Goal: Task Accomplishment & Management: Use online tool/utility

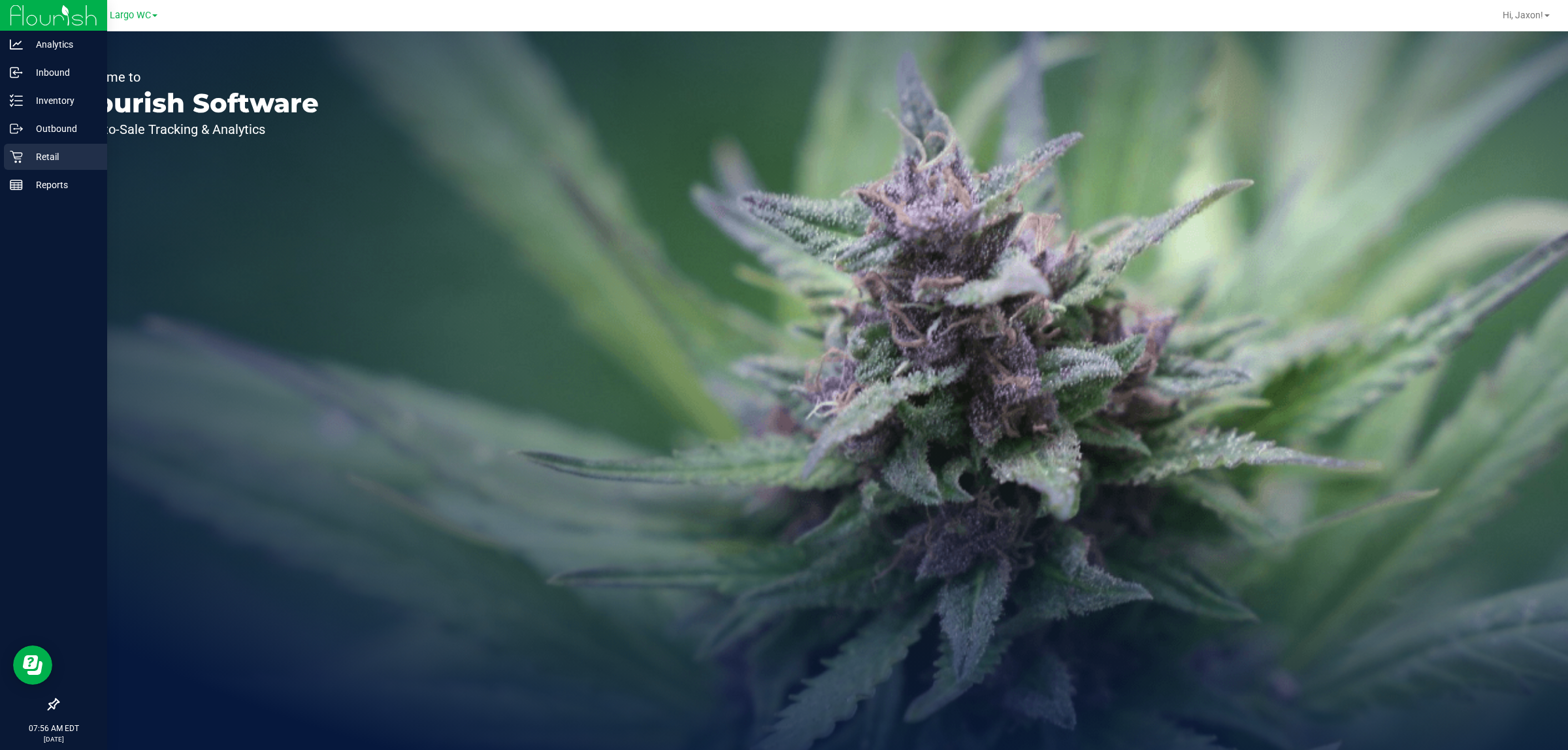
click at [24, 162] on p "Retail" at bounding box center [62, 156] width 78 height 16
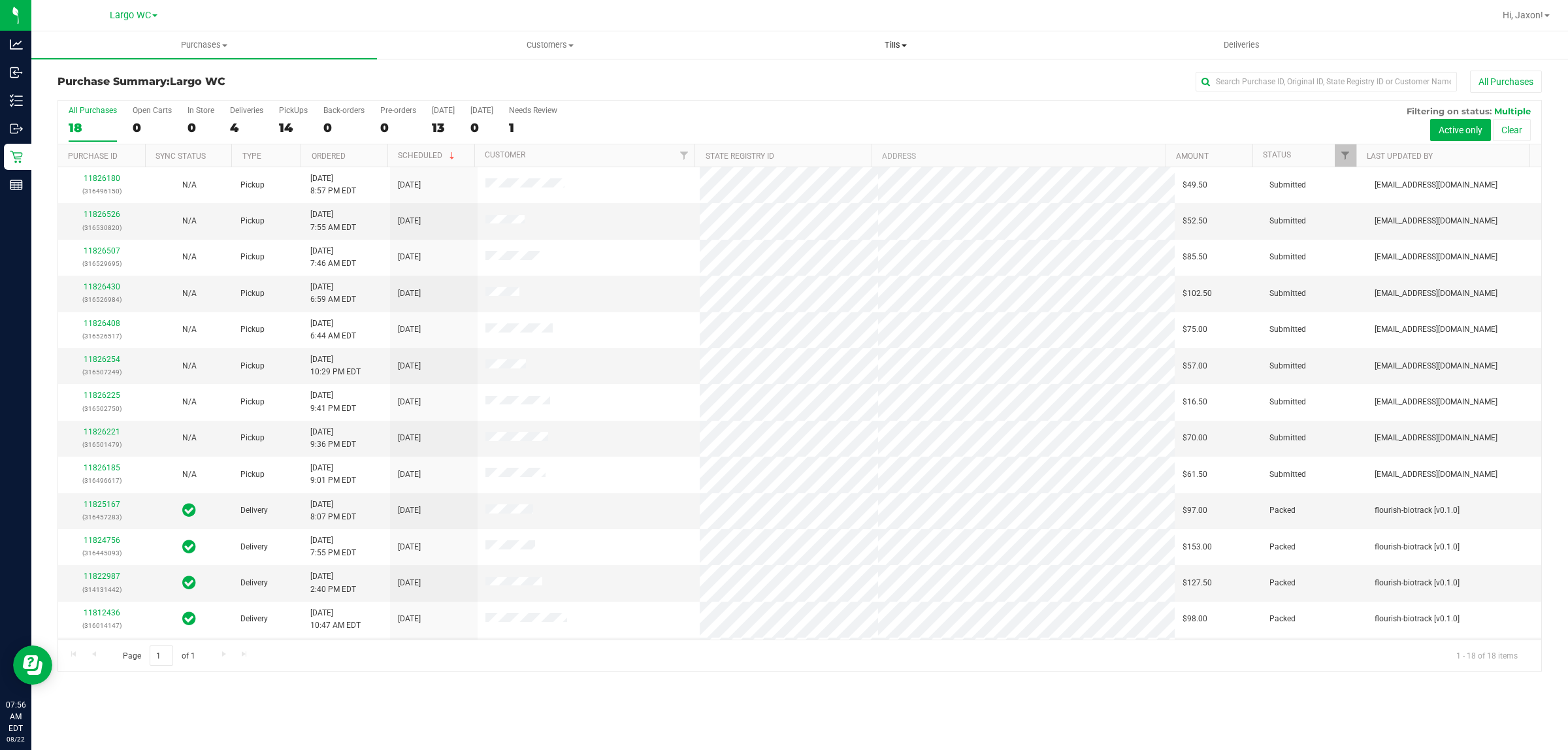
click at [887, 39] on span "Tills" at bounding box center [895, 45] width 344 height 12
click at [823, 75] on li "Manage tills" at bounding box center [895, 78] width 346 height 16
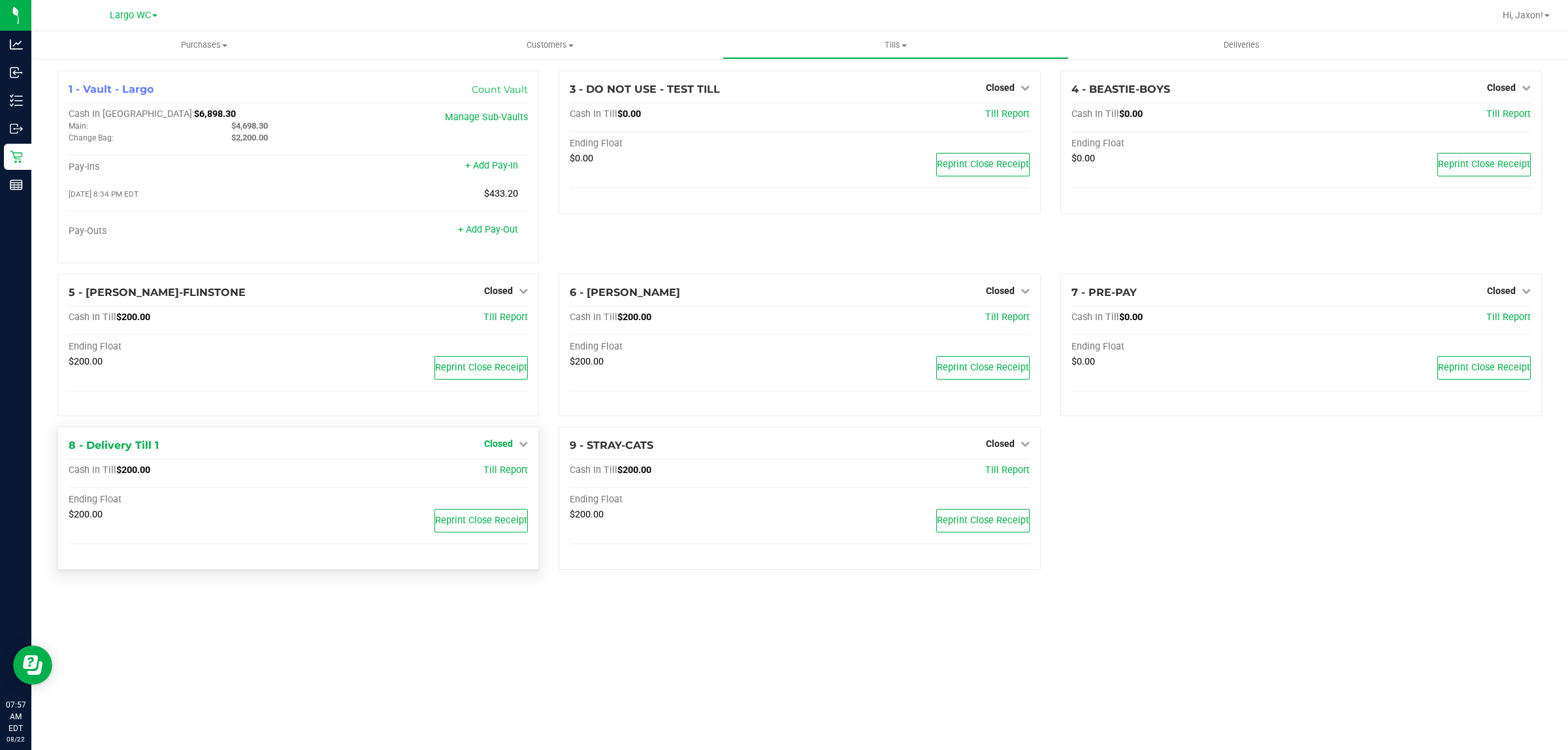
click at [515, 449] on link "Closed" at bounding box center [507, 443] width 44 height 10
click at [544, 411] on div "5 - [PERSON_NAME]-FLINSTONE Closed Open Till Cash In Till $200.00 Till Report E…" at bounding box center [298, 350] width 501 height 153
click at [482, 648] on div "Purchases Summary of purchases Fulfillment All purchases Customers All customer…" at bounding box center [800, 391] width 1537 height 719
click at [484, 476] on link "Open Till" at bounding box center [498, 470] width 35 height 10
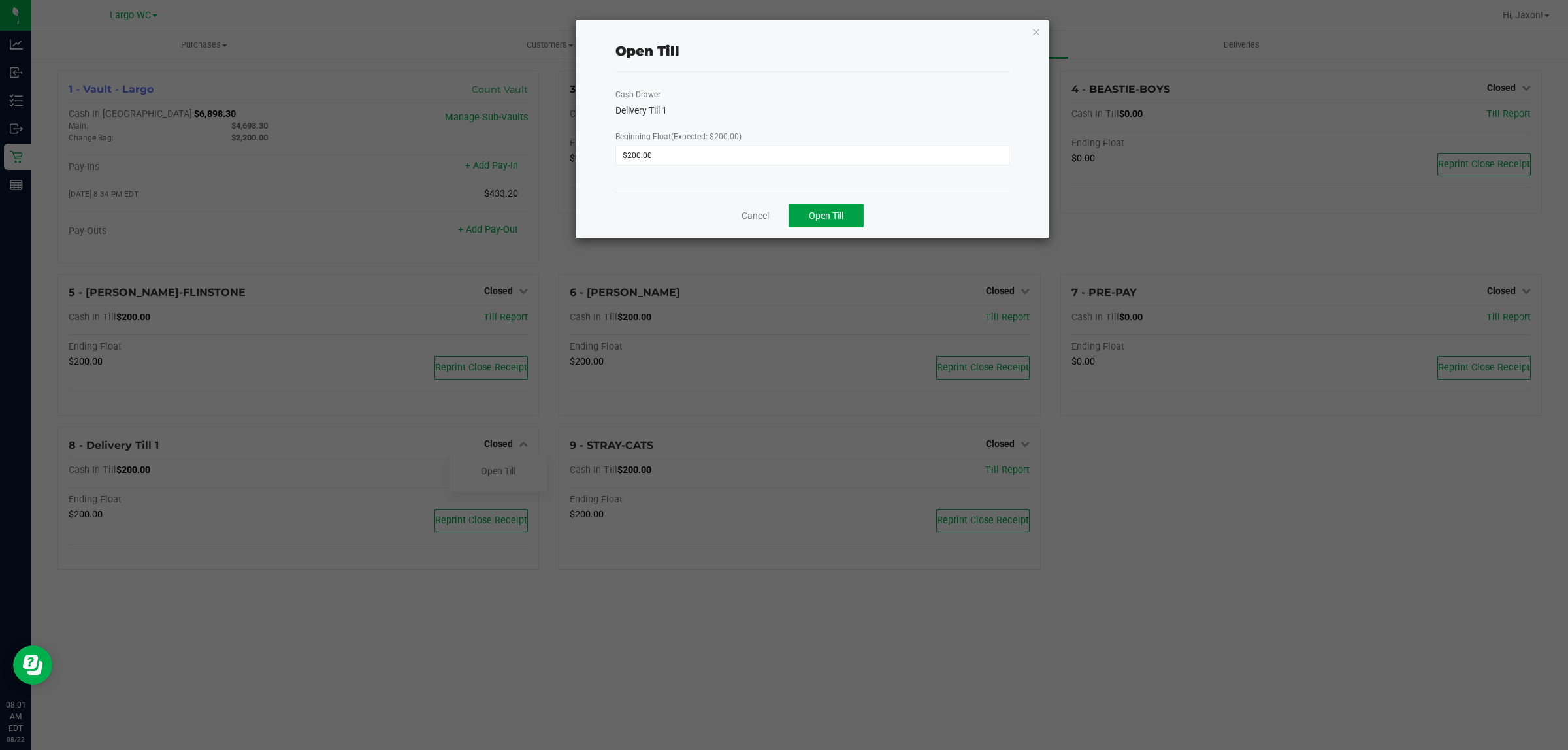
click at [834, 206] on button "Open Till" at bounding box center [826, 215] width 75 height 24
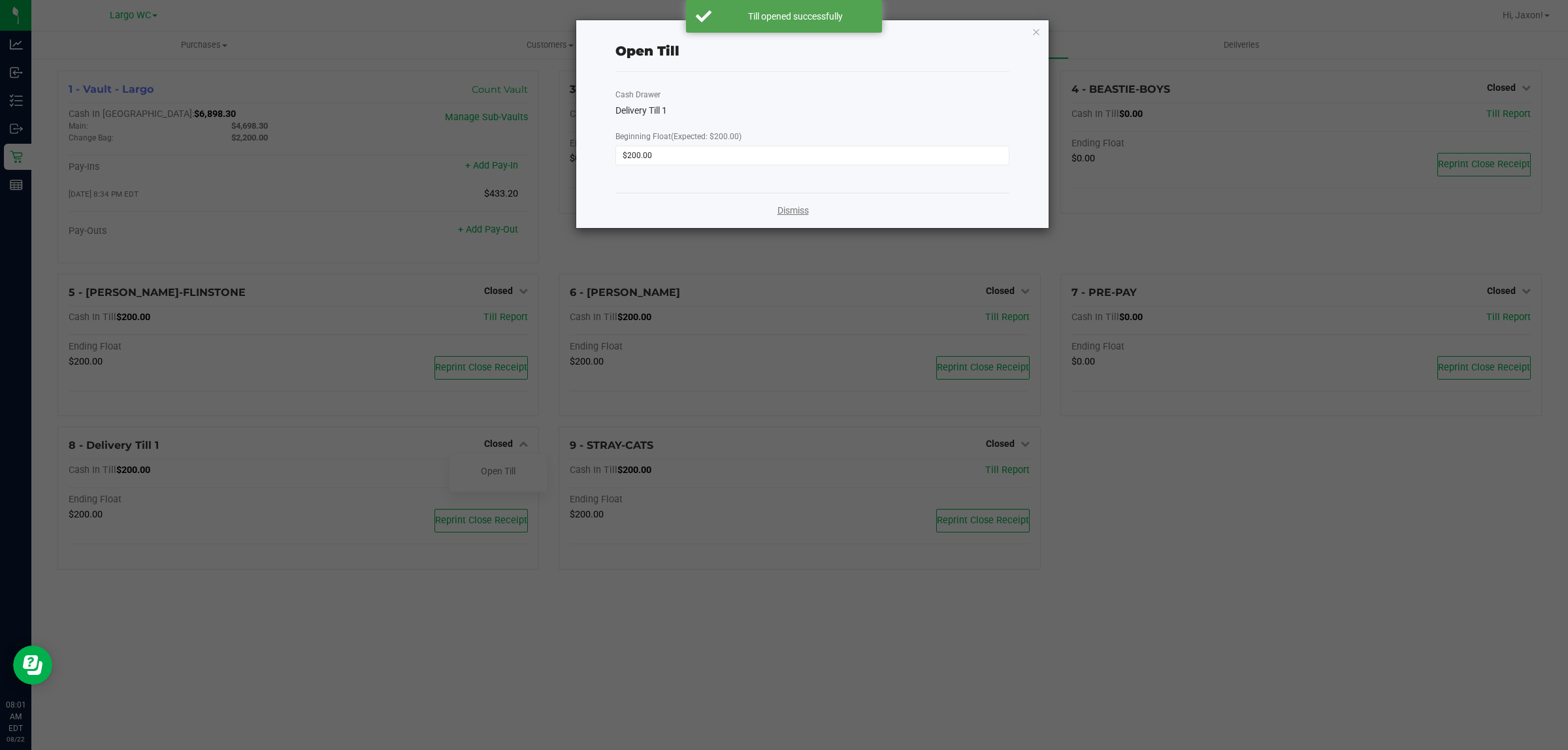
click at [794, 213] on link "Dismiss" at bounding box center [793, 210] width 31 height 14
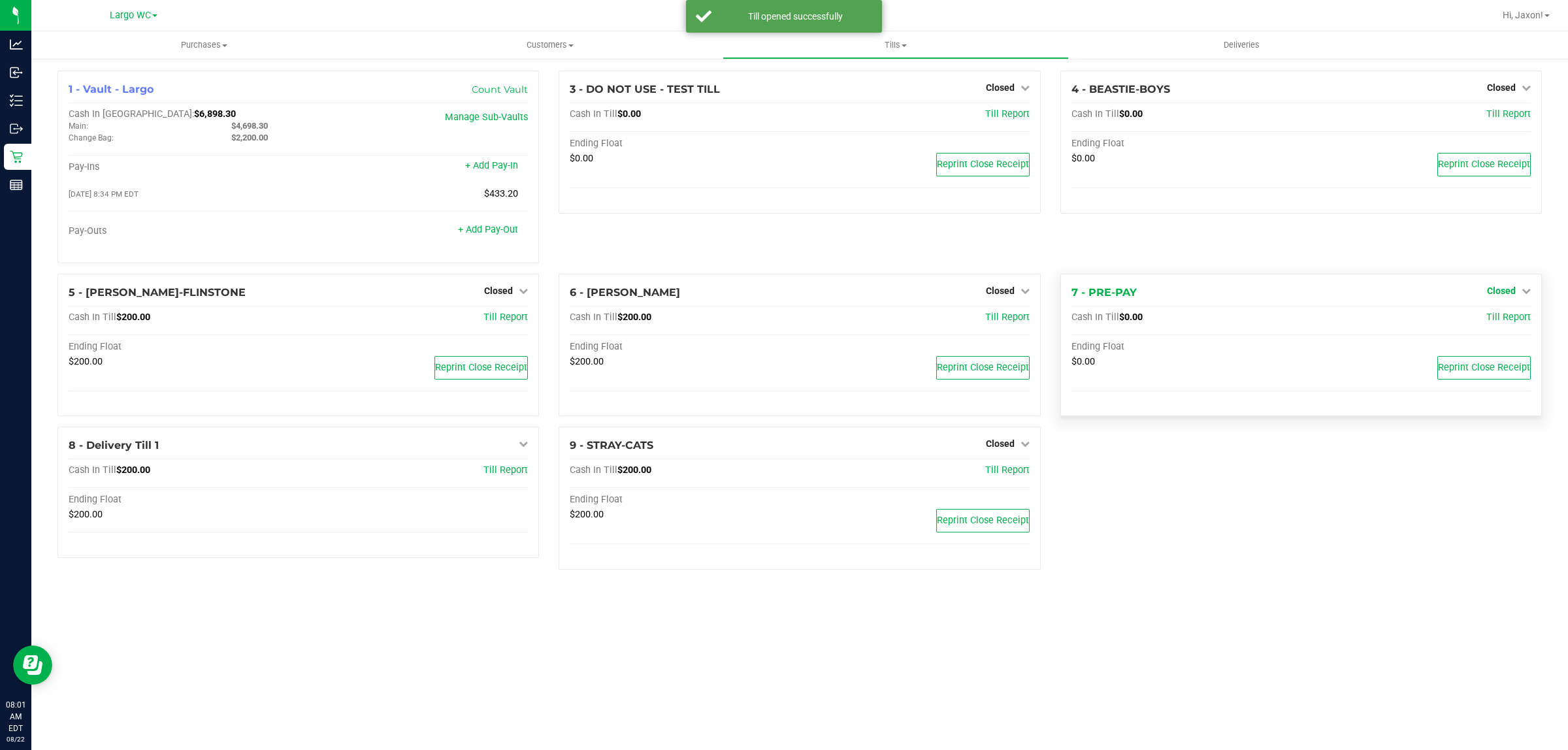
click at [1499, 289] on span "Closed" at bounding box center [1502, 290] width 29 height 10
click at [1492, 323] on link "Open Till" at bounding box center [1501, 317] width 35 height 10
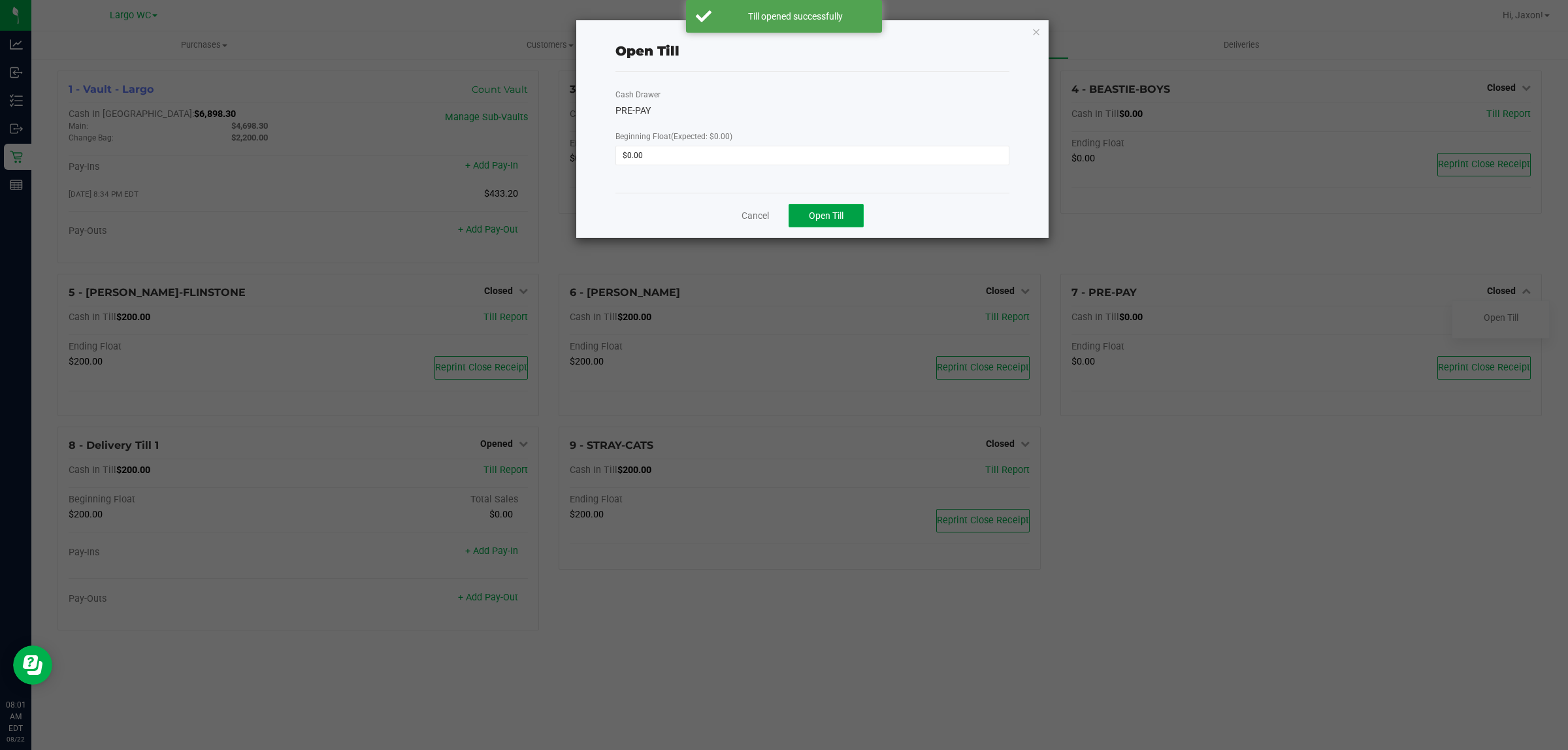
click at [809, 223] on button "Open Till" at bounding box center [826, 215] width 75 height 24
click at [792, 213] on link "Dismiss" at bounding box center [793, 210] width 31 height 14
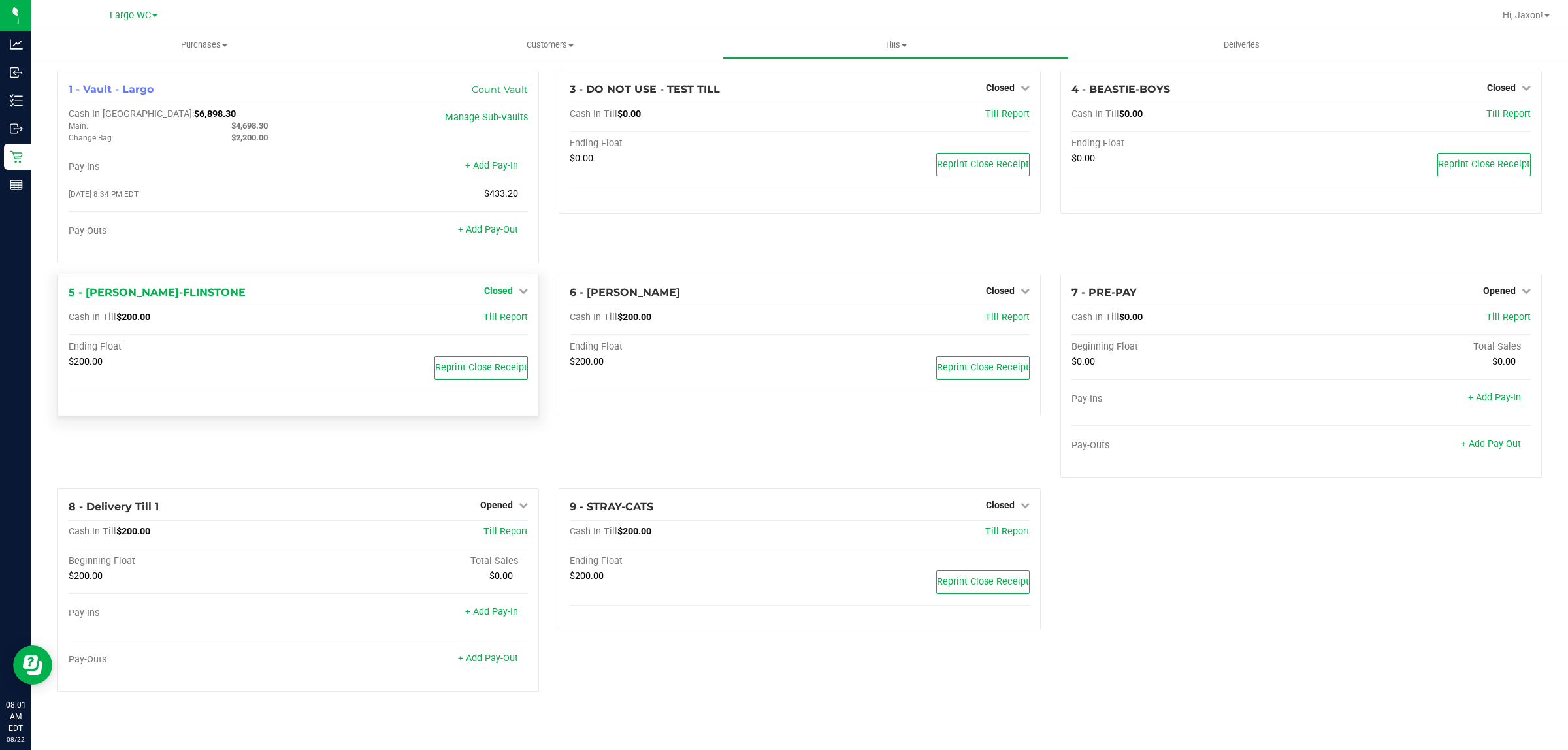
click at [498, 289] on span "Closed" at bounding box center [499, 290] width 29 height 10
click at [491, 323] on link "Open Till" at bounding box center [498, 317] width 35 height 10
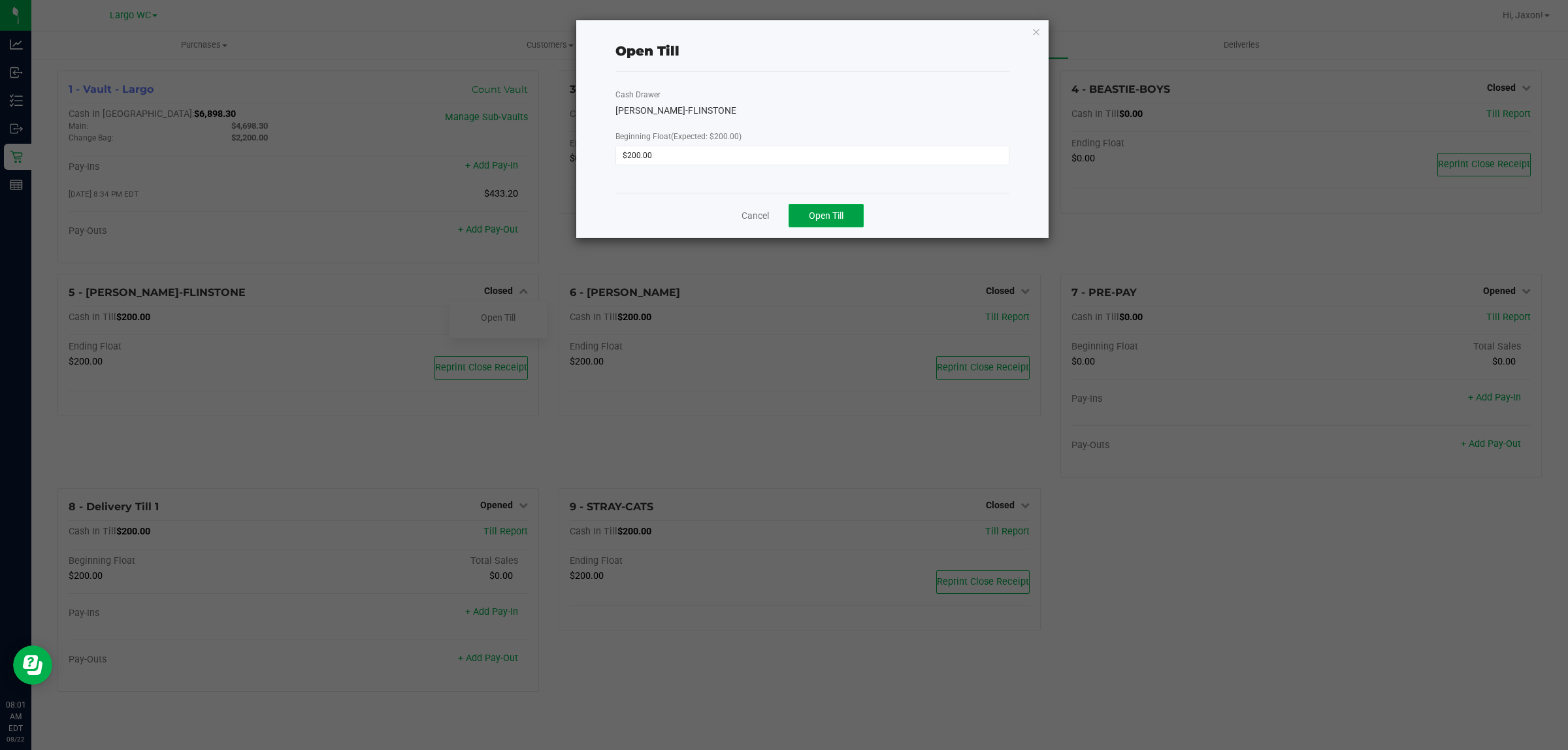
click at [848, 217] on button "Open Till" at bounding box center [826, 215] width 75 height 24
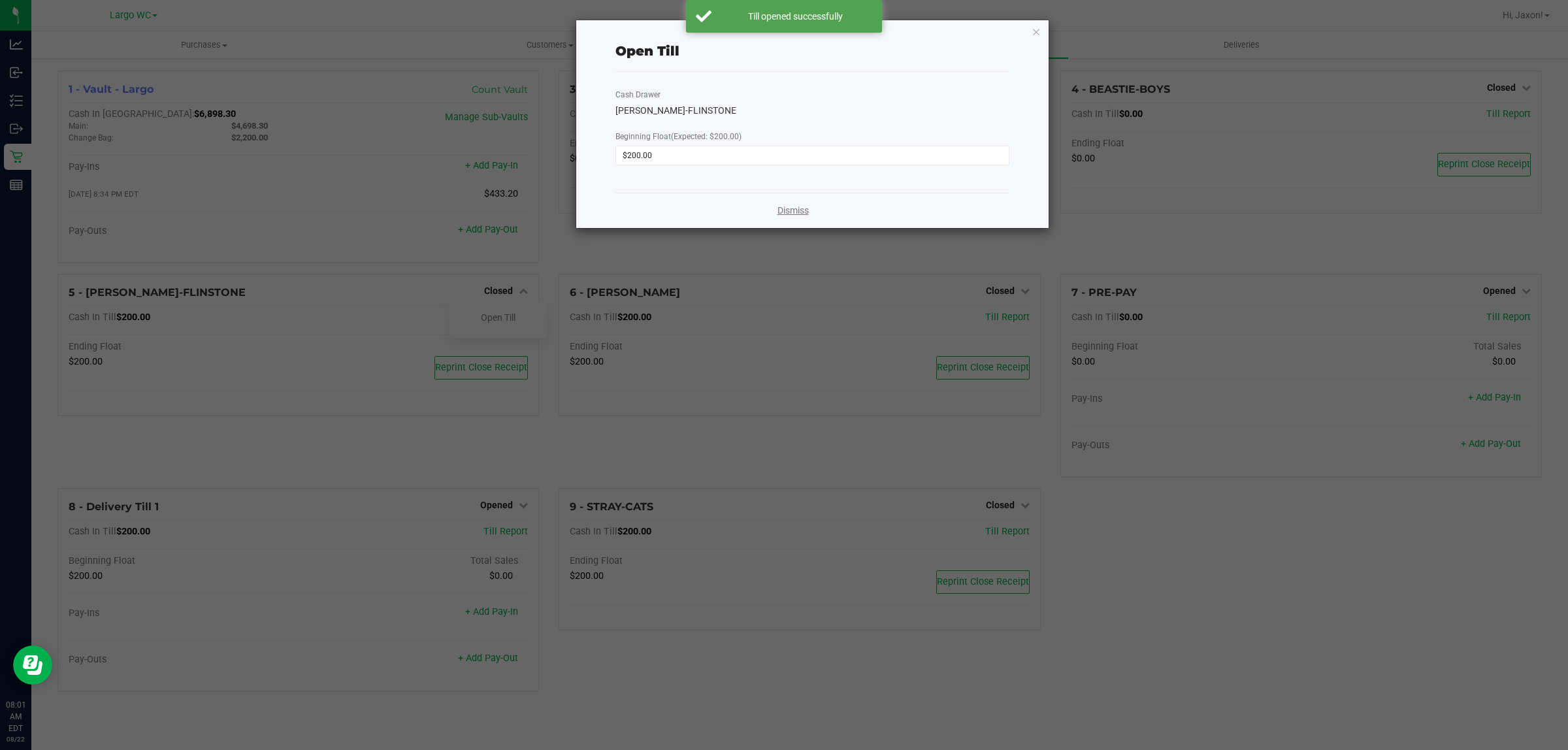
click at [794, 213] on link "Dismiss" at bounding box center [793, 210] width 31 height 14
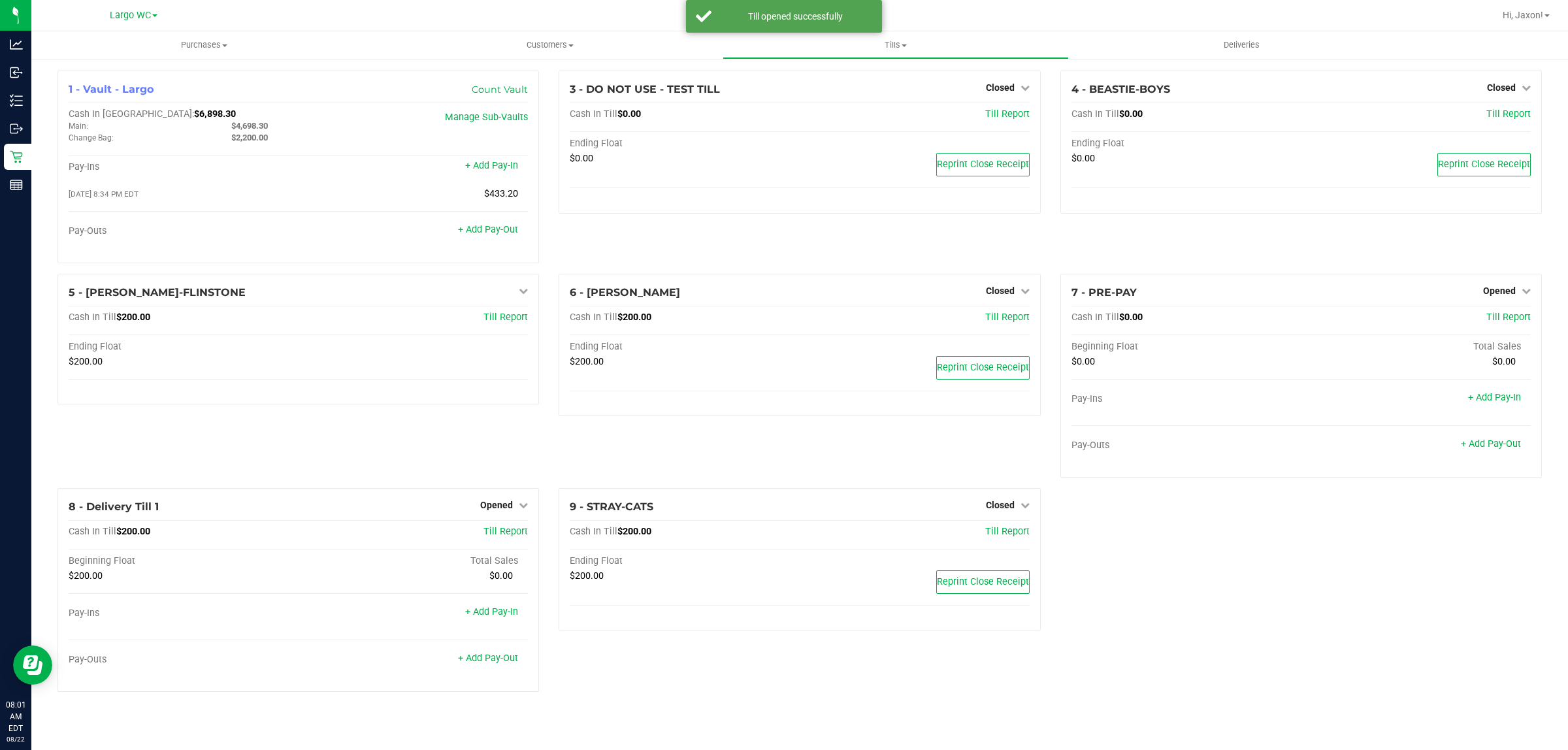
click at [1002, 292] on span "Closed" at bounding box center [1000, 290] width 29 height 10
click at [984, 318] on link "Open Till" at bounding box center [1000, 317] width 35 height 10
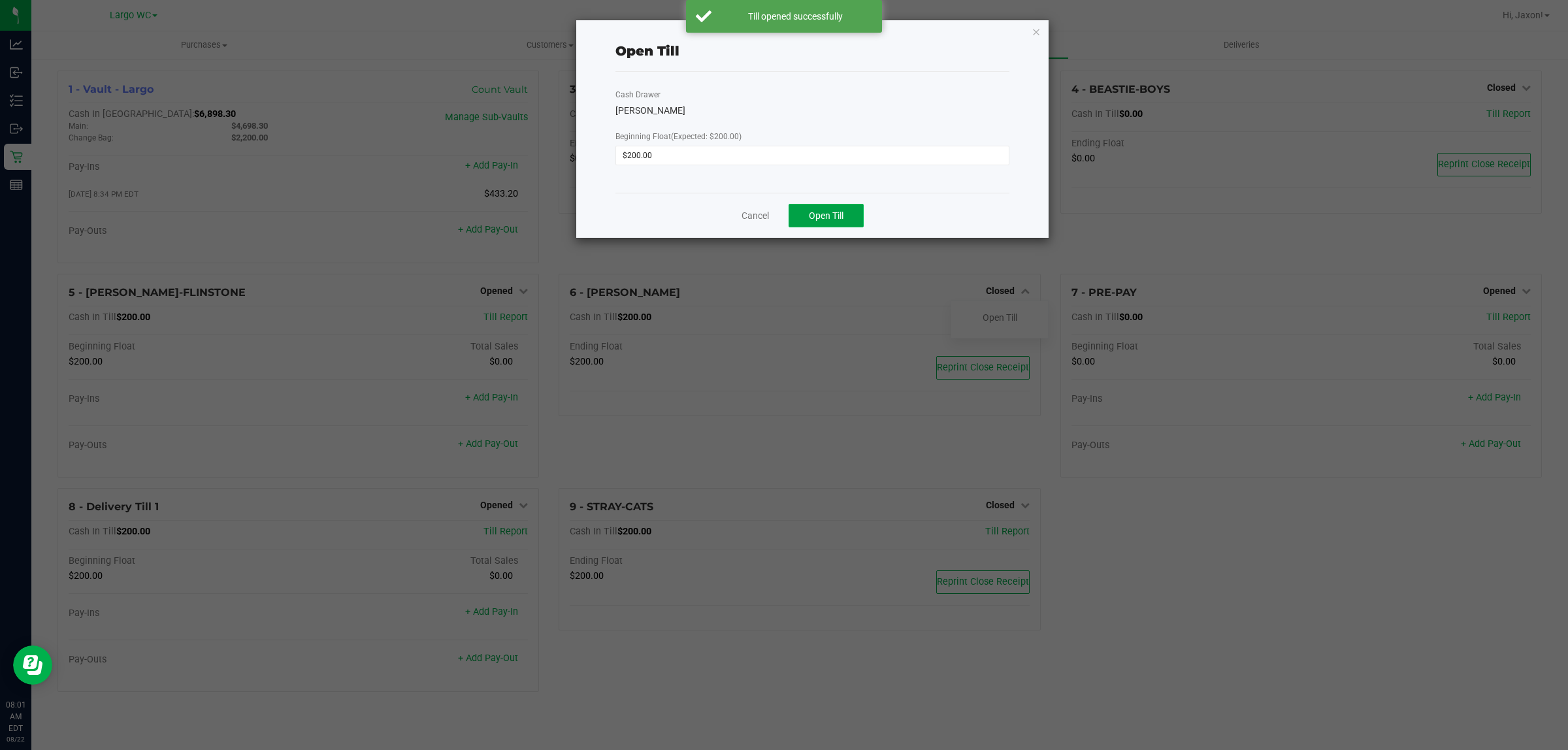
click at [828, 219] on span "Open Till" at bounding box center [826, 215] width 35 height 10
click at [781, 215] on link "Dismiss" at bounding box center [793, 210] width 31 height 14
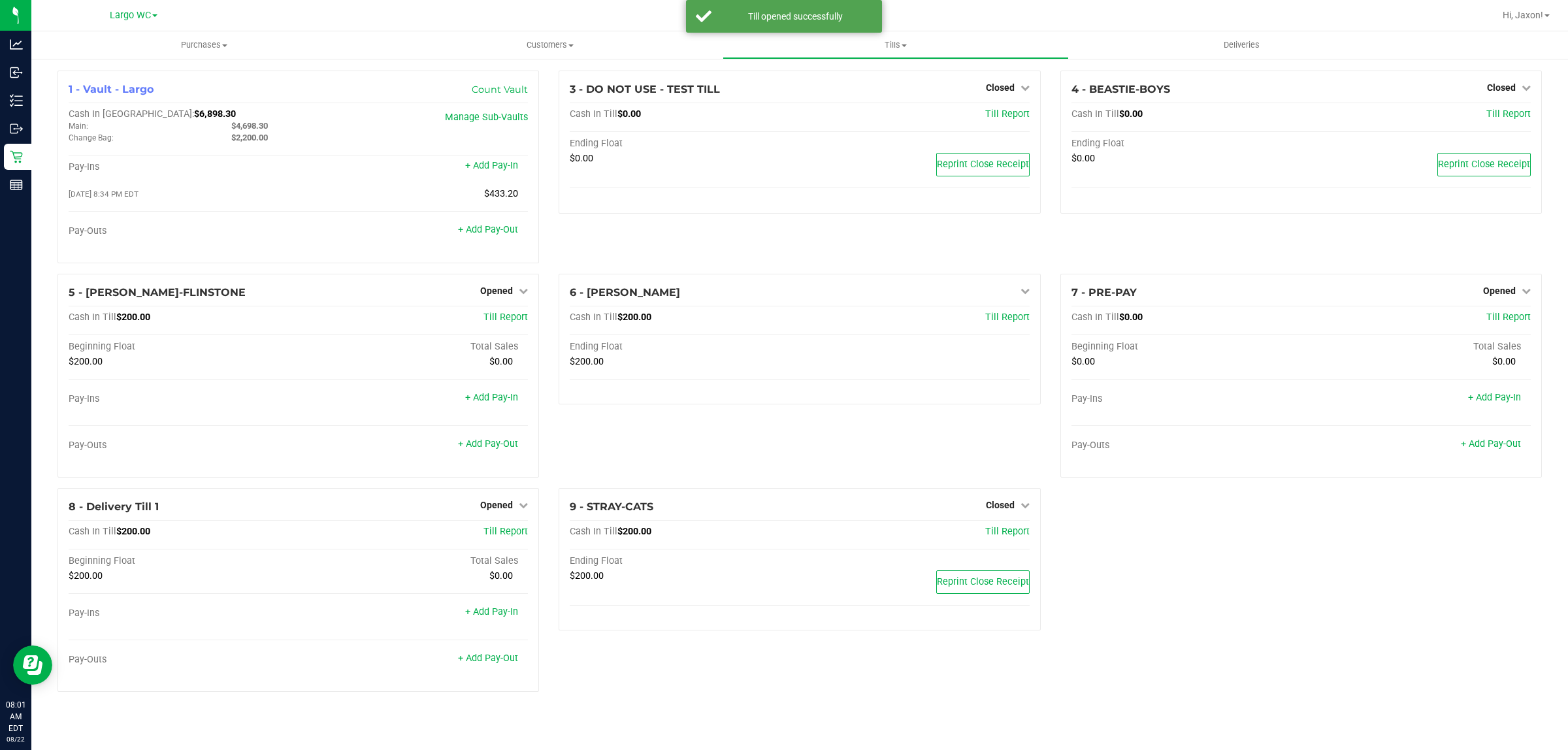
click at [1001, 509] on span "Closed" at bounding box center [1000, 505] width 29 height 10
click at [1002, 531] on link "Open Till" at bounding box center [1000, 531] width 35 height 10
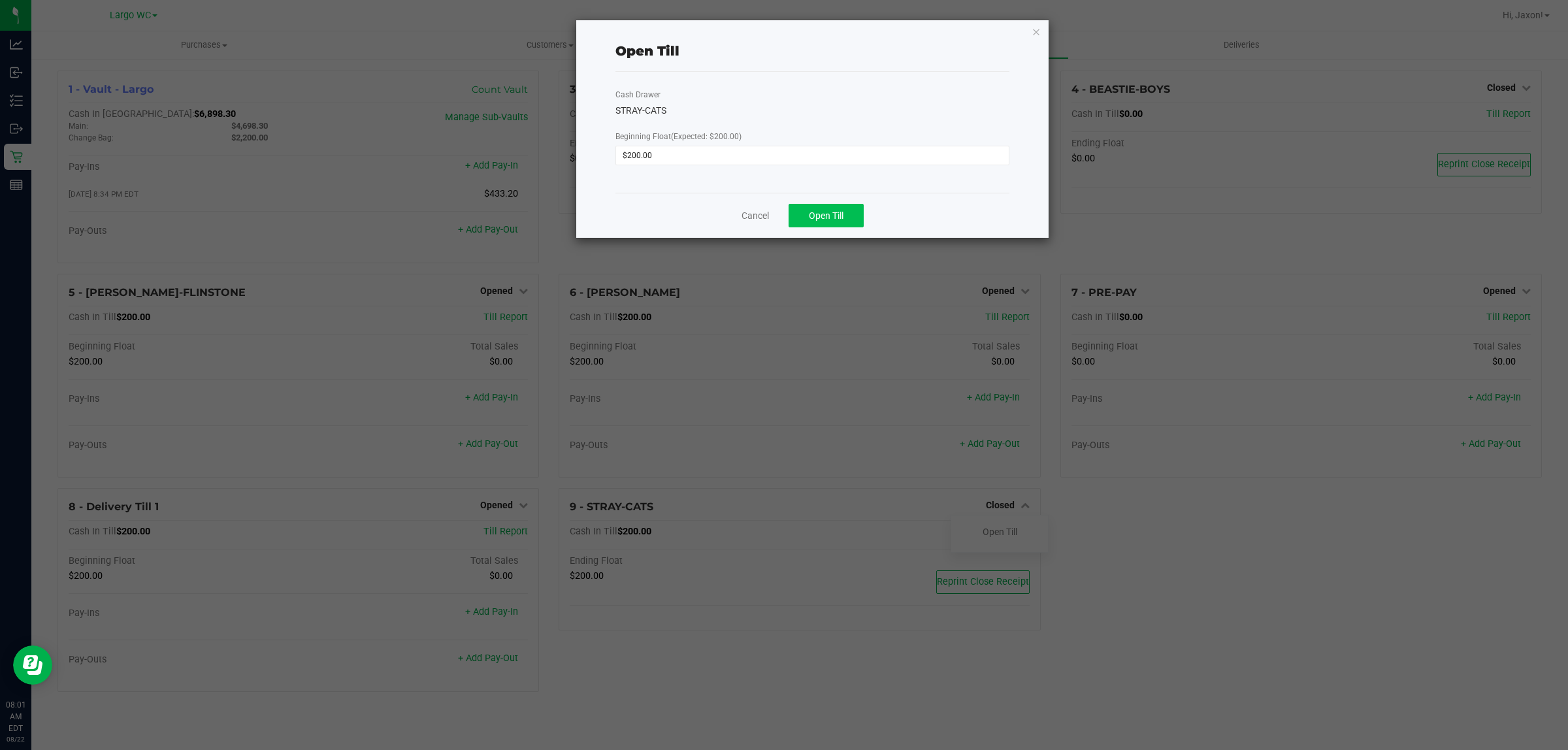
click at [824, 224] on button "Open Till" at bounding box center [826, 215] width 75 height 24
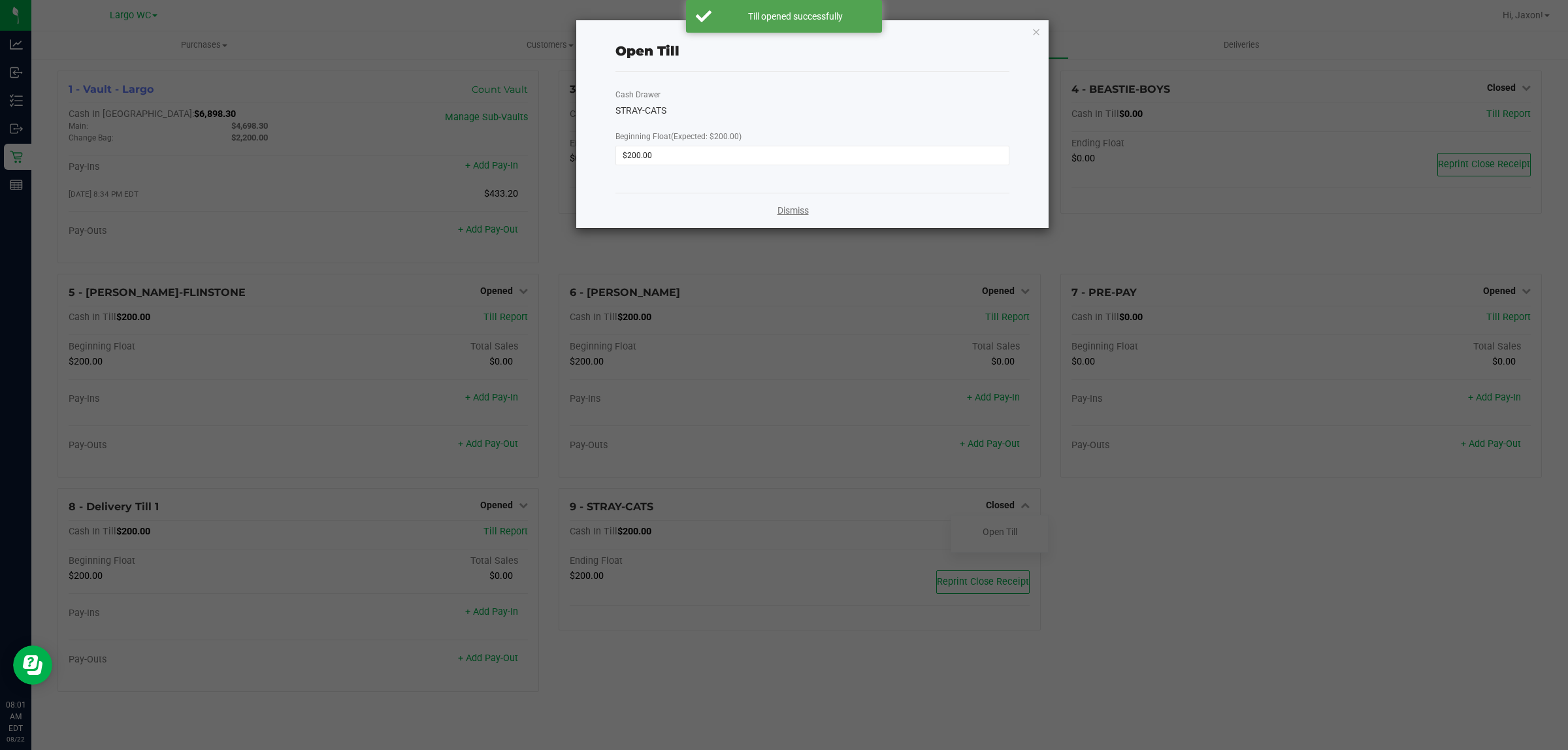
click at [794, 211] on link "Dismiss" at bounding box center [793, 210] width 31 height 14
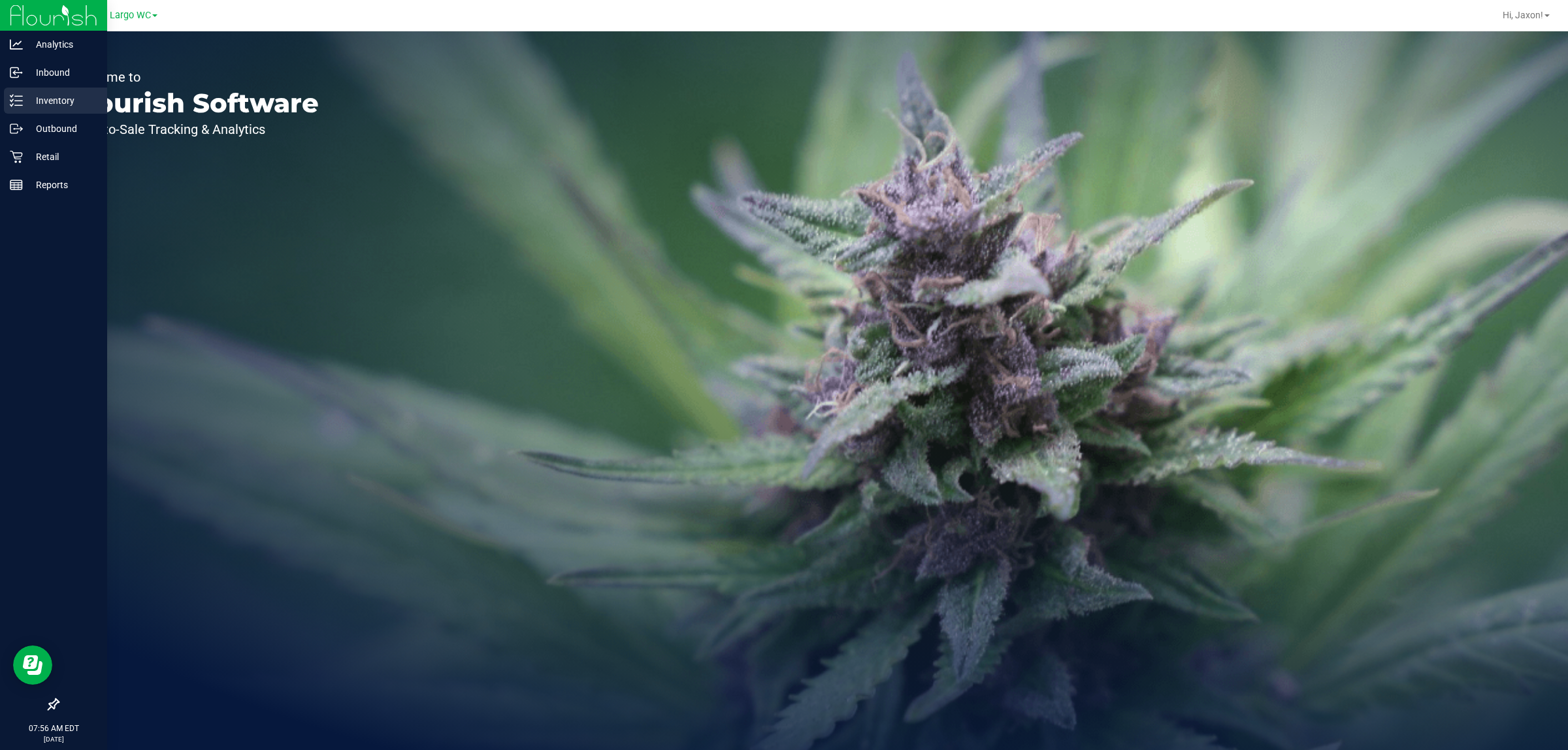
click at [15, 100] on line at bounding box center [18, 100] width 7 height 0
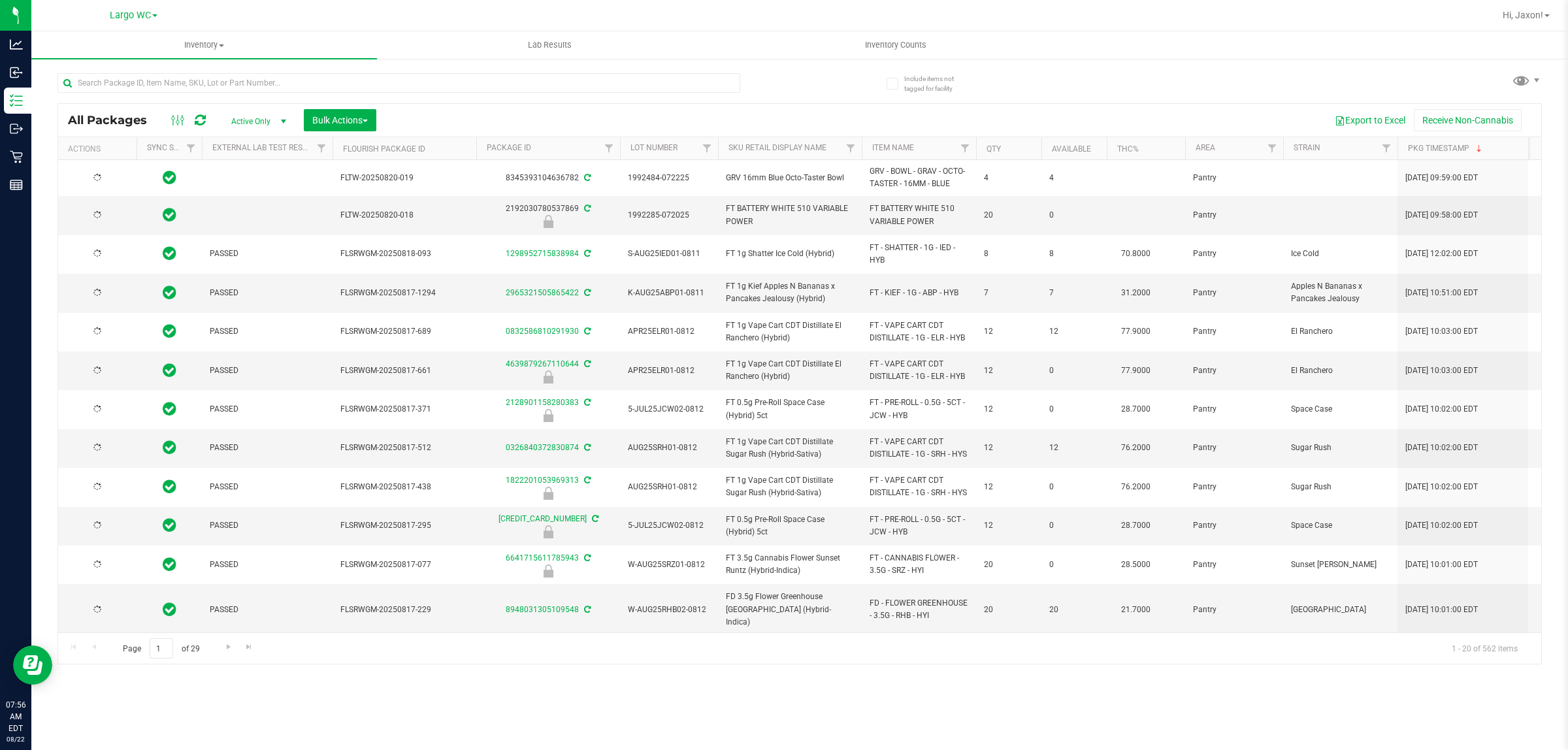
type input "2026-02-15"
